Goal: Transaction & Acquisition: Purchase product/service

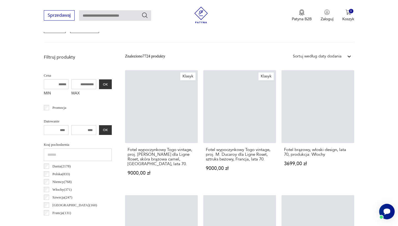
scroll to position [179, 0]
click at [78, 86] on input "MAX" at bounding box center [83, 85] width 25 height 10
drag, startPoint x: 80, startPoint y: 86, endPoint x: 62, endPoint y: 84, distance: 18.4
click at [62, 84] on div "MIN MAX OK" at bounding box center [78, 89] width 68 height 19
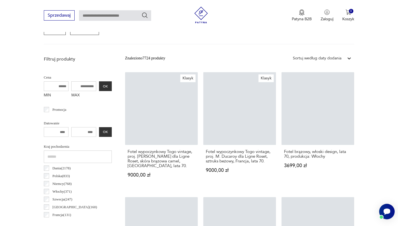
drag, startPoint x: 66, startPoint y: 85, endPoint x: 79, endPoint y: 85, distance: 13.0
click at [79, 85] on input "MAX" at bounding box center [83, 86] width 25 height 10
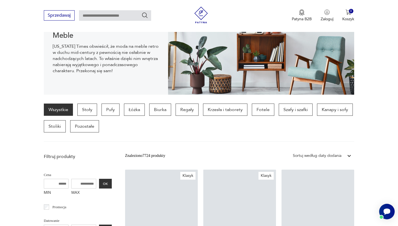
scroll to position [71, 0]
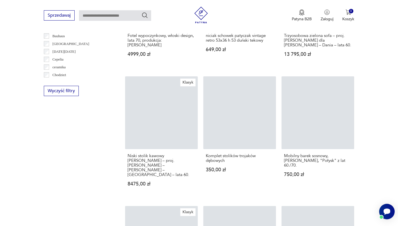
scroll to position [545, 0]
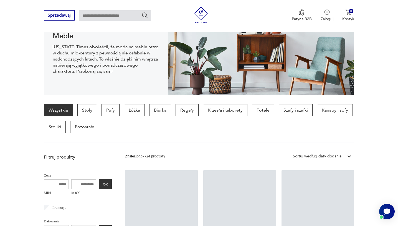
scroll to position [71, 0]
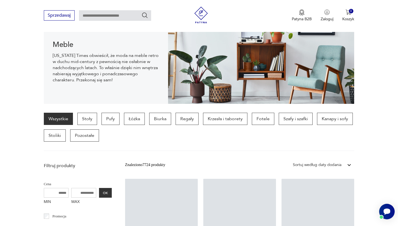
click at [334, 104] on img at bounding box center [261, 62] width 186 height 83
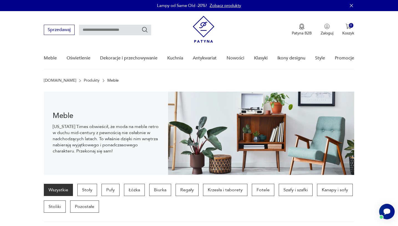
scroll to position [0, 0]
click at [333, 175] on img at bounding box center [261, 133] width 186 height 83
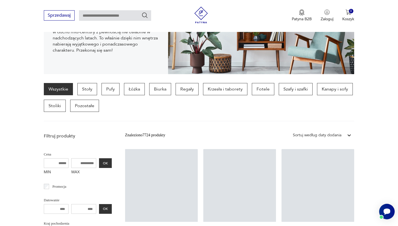
scroll to position [104, 0]
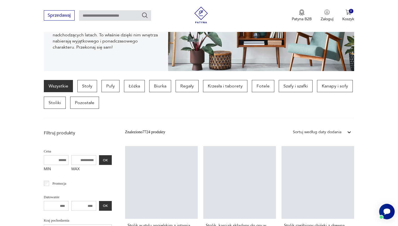
click at [332, 71] on img at bounding box center [261, 29] width 186 height 83
